Goal: Information Seeking & Learning: Learn about a topic

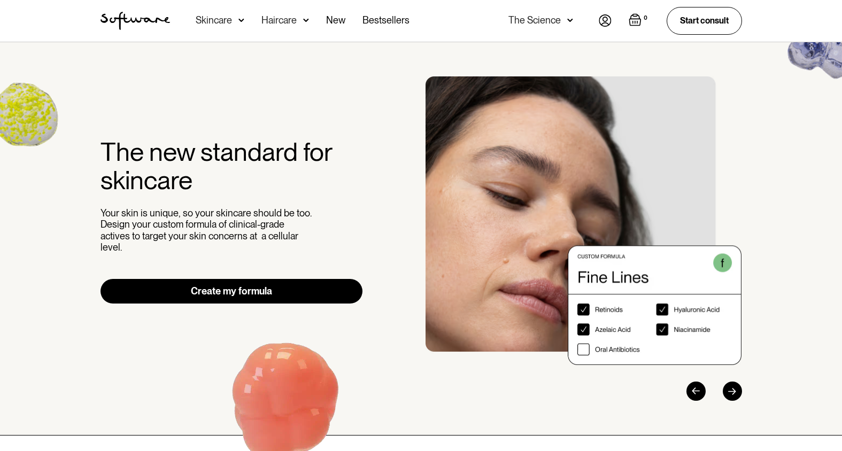
click at [225, 22] on div "Skincare" at bounding box center [214, 20] width 36 height 11
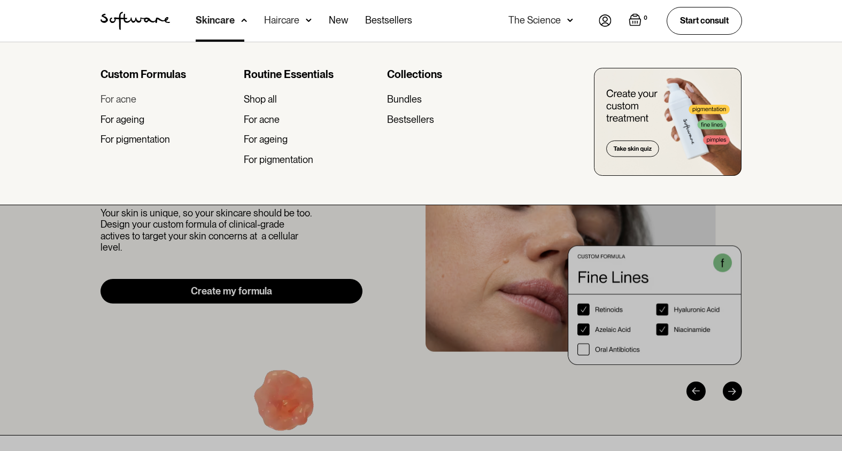
click at [122, 102] on div "For acne" at bounding box center [119, 100] width 36 height 12
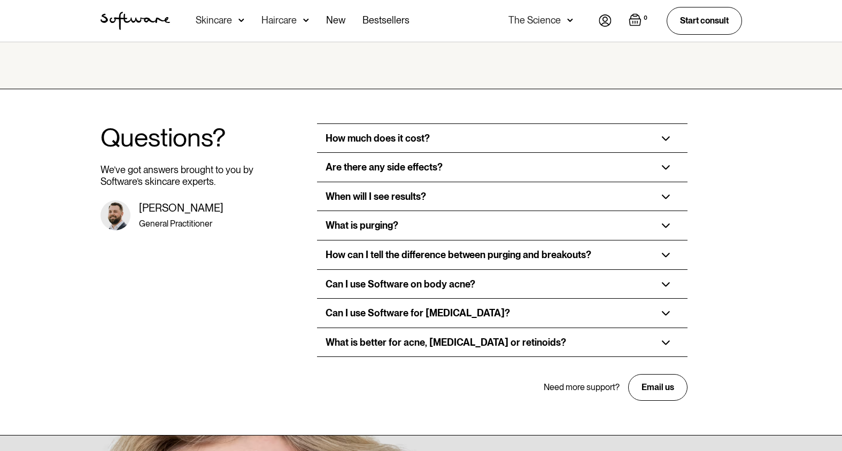
scroll to position [1837, 0]
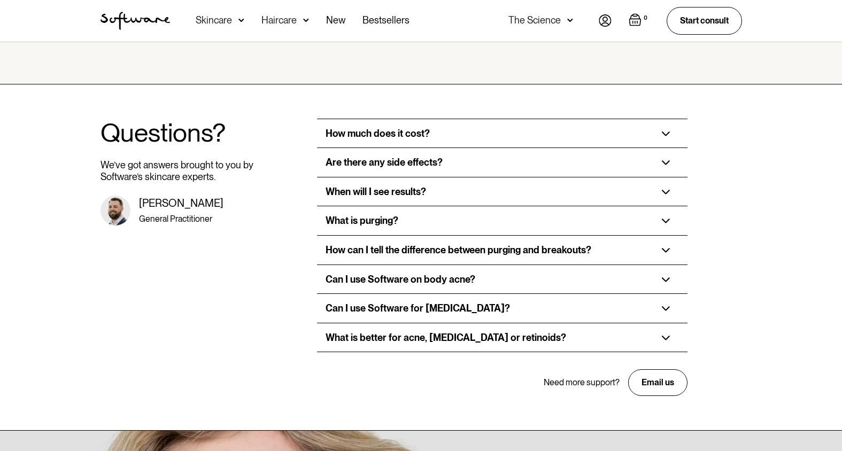
click at [232, 22] on div "Haircare" at bounding box center [214, 20] width 36 height 11
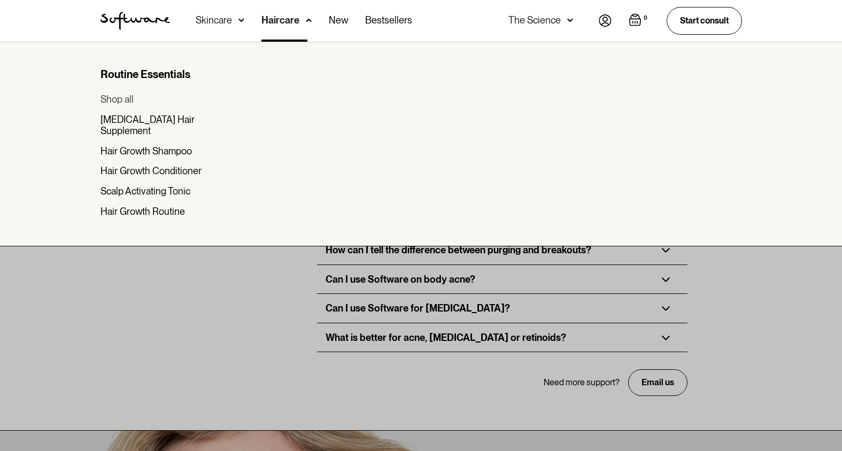
click at [125, 104] on div "Shop all" at bounding box center [117, 100] width 33 height 12
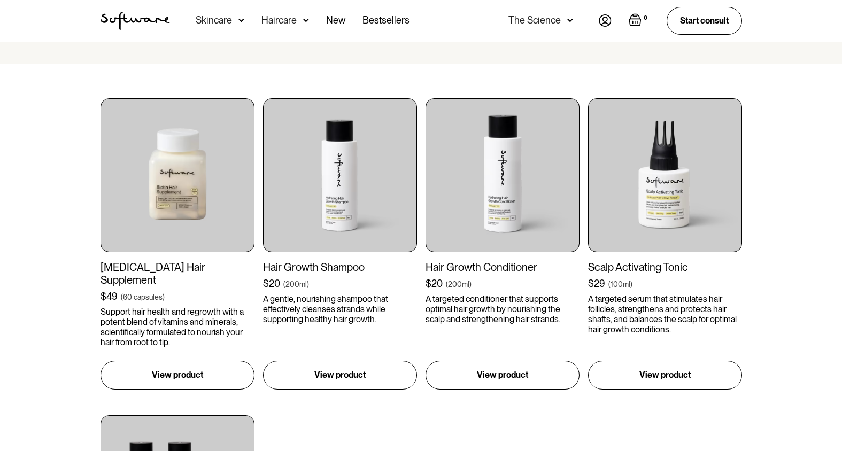
scroll to position [247, 0]
click at [548, 19] on div "The Science" at bounding box center [535, 20] width 52 height 11
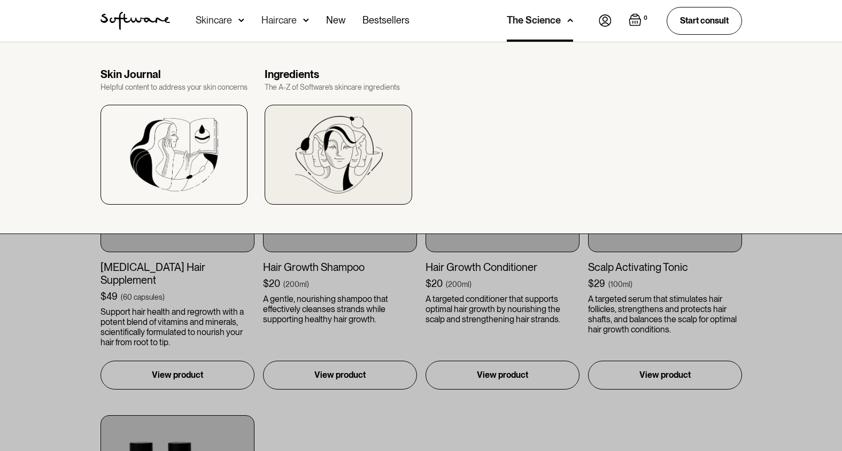
click at [348, 139] on img at bounding box center [339, 155] width 88 height 78
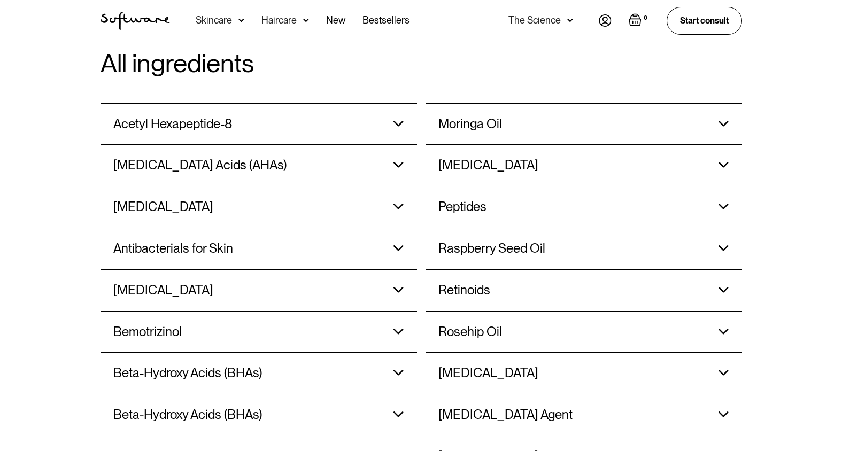
scroll to position [869, 0]
click at [334, 21] on link "New" at bounding box center [335, 21] width 19 height 42
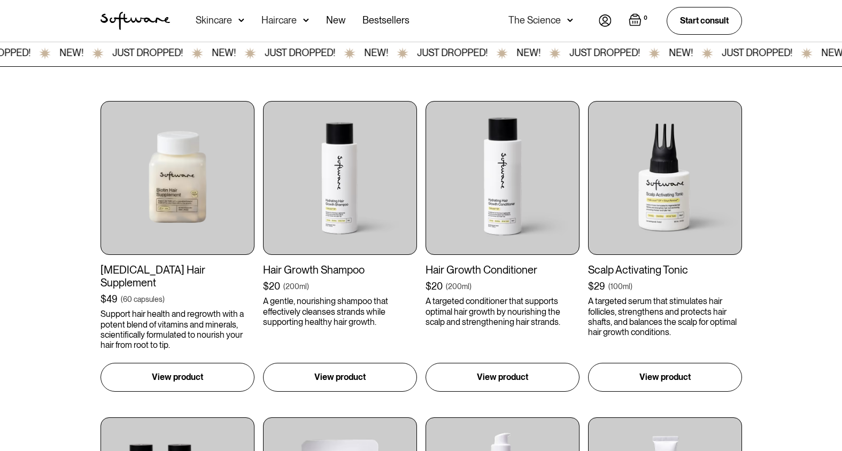
scroll to position [290, 0]
